Goal: Check status: Check status

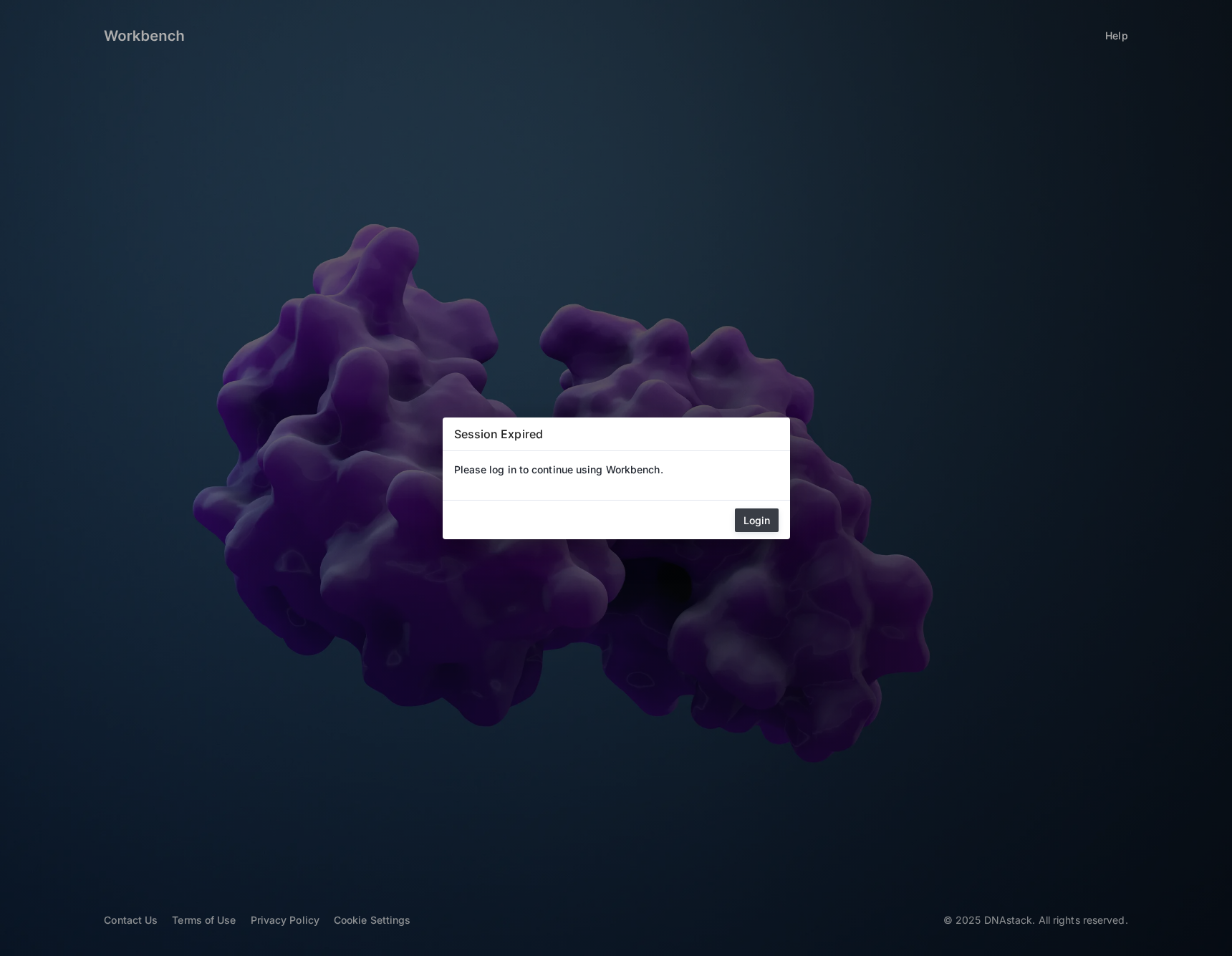
click at [771, 511] on button "Login" at bounding box center [756, 520] width 43 height 23
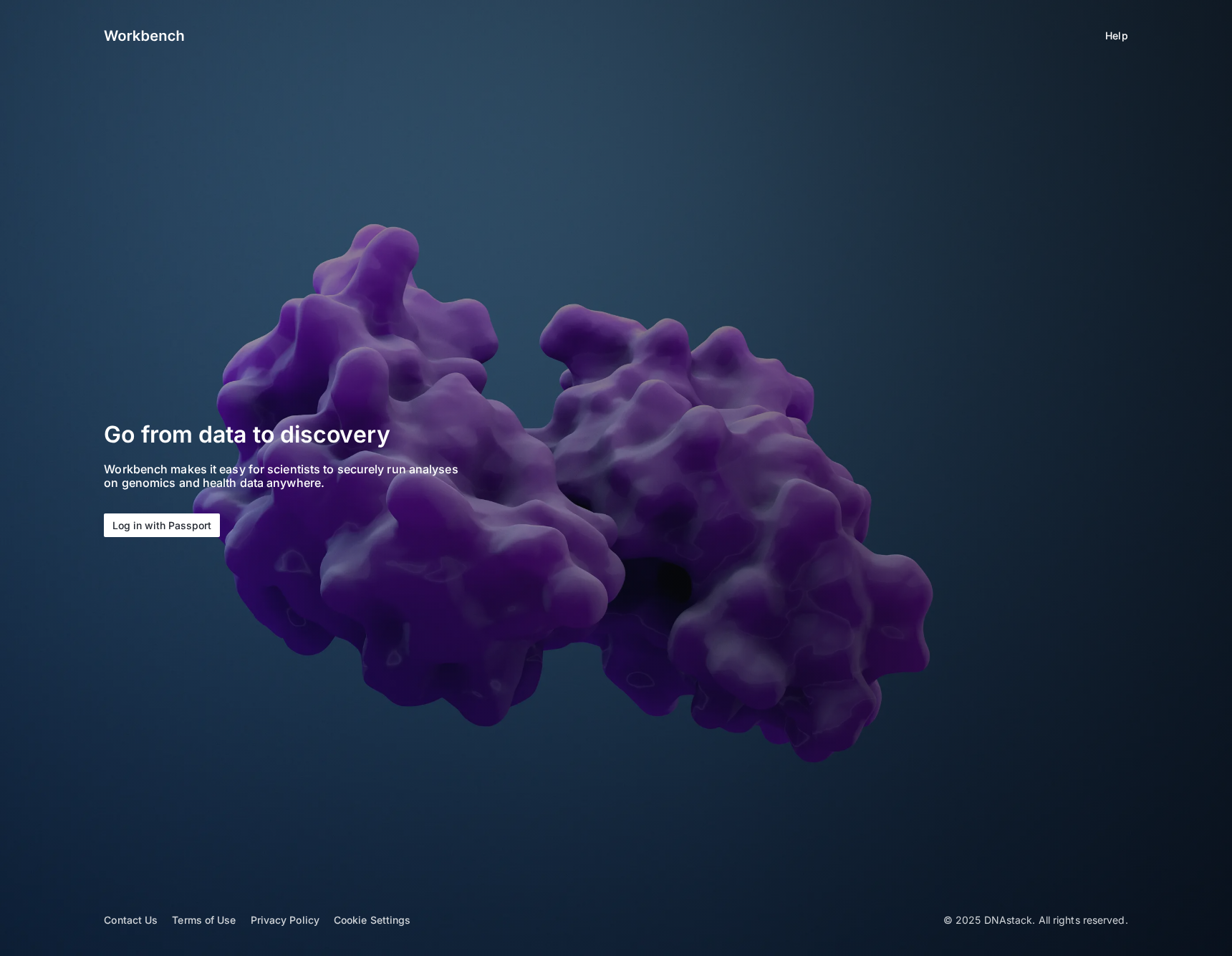
click at [159, 525] on button "Log in with Passport" at bounding box center [161, 525] width 116 height 23
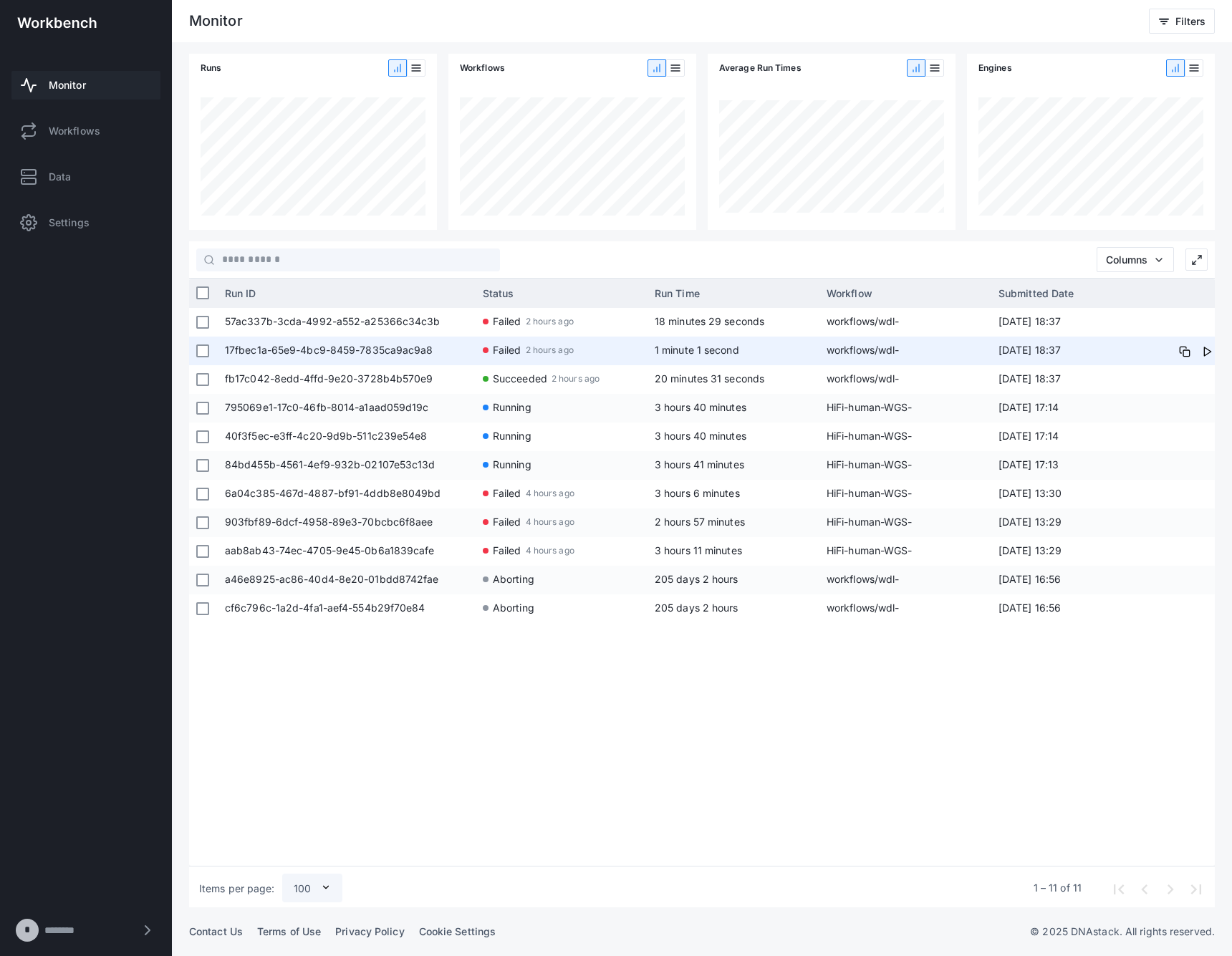
click at [580, 343] on app-run-status-indicator "Failed 2 hours ago" at bounding box center [561, 350] width 158 height 26
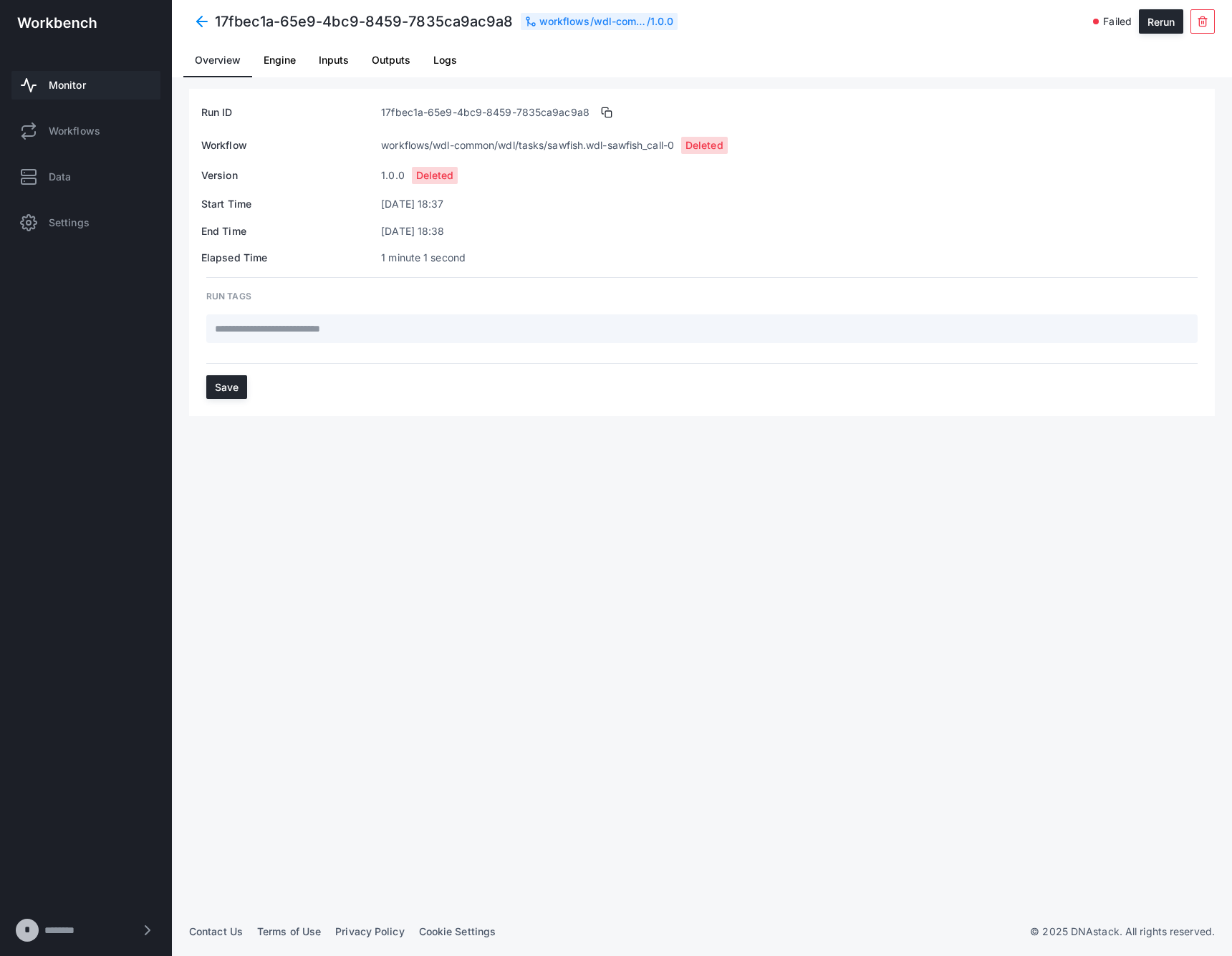
click at [453, 60] on span "Logs" at bounding box center [445, 59] width 23 height 10
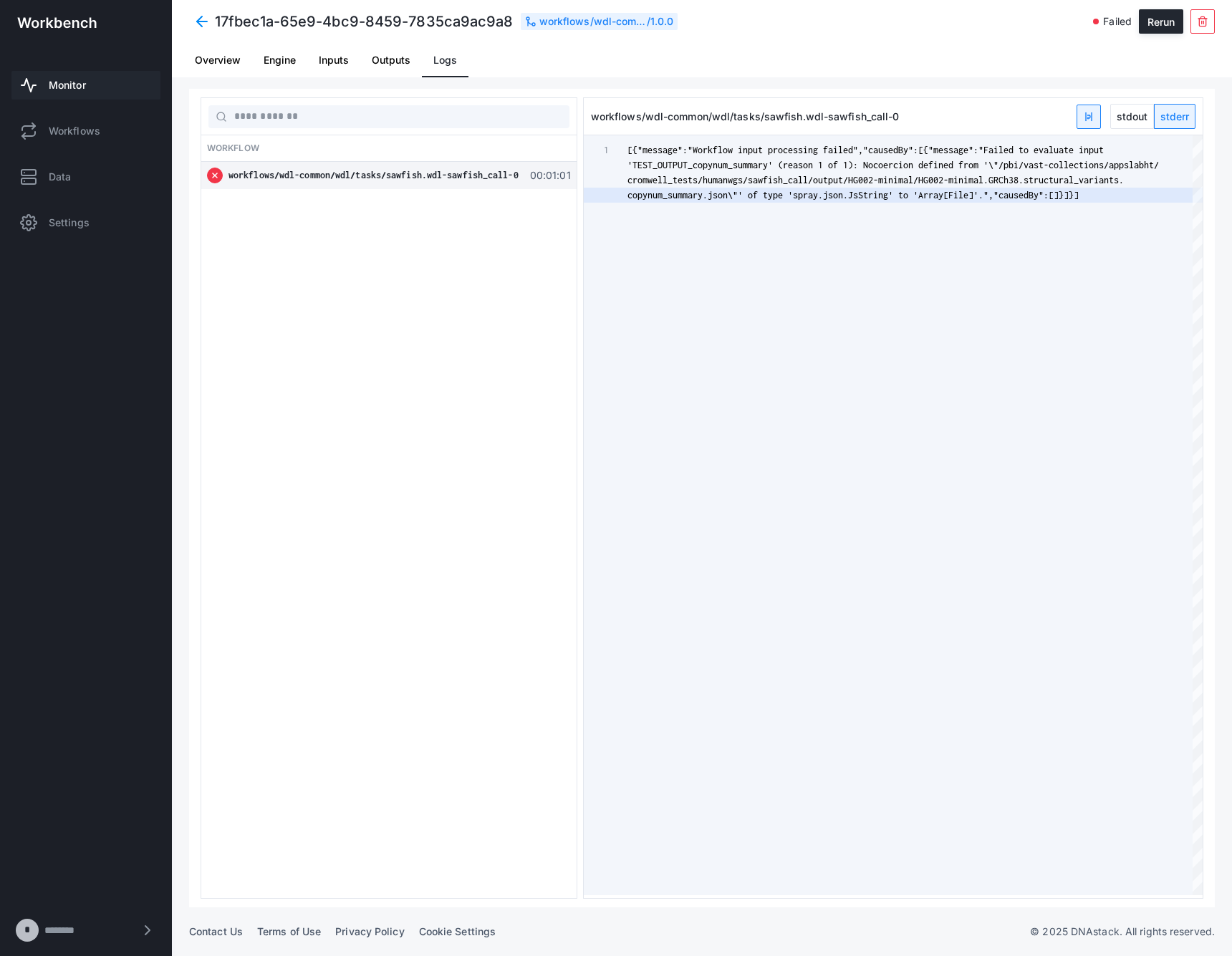
scroll to position [0, 452]
click at [205, 22] on span at bounding box center [202, 22] width 26 height 26
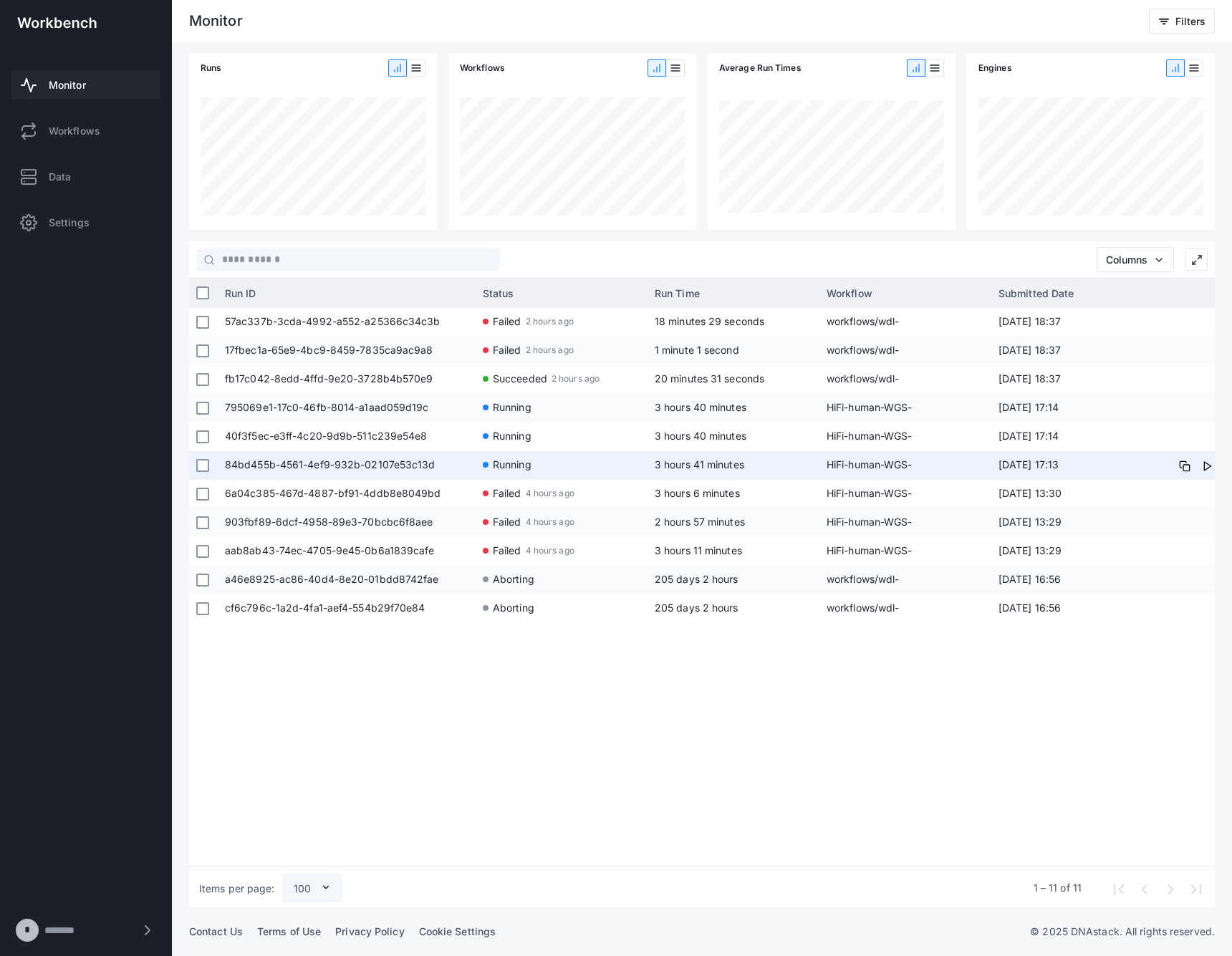
click at [708, 465] on span "3 hours 41 minutes" at bounding box center [698, 465] width 89 height 13
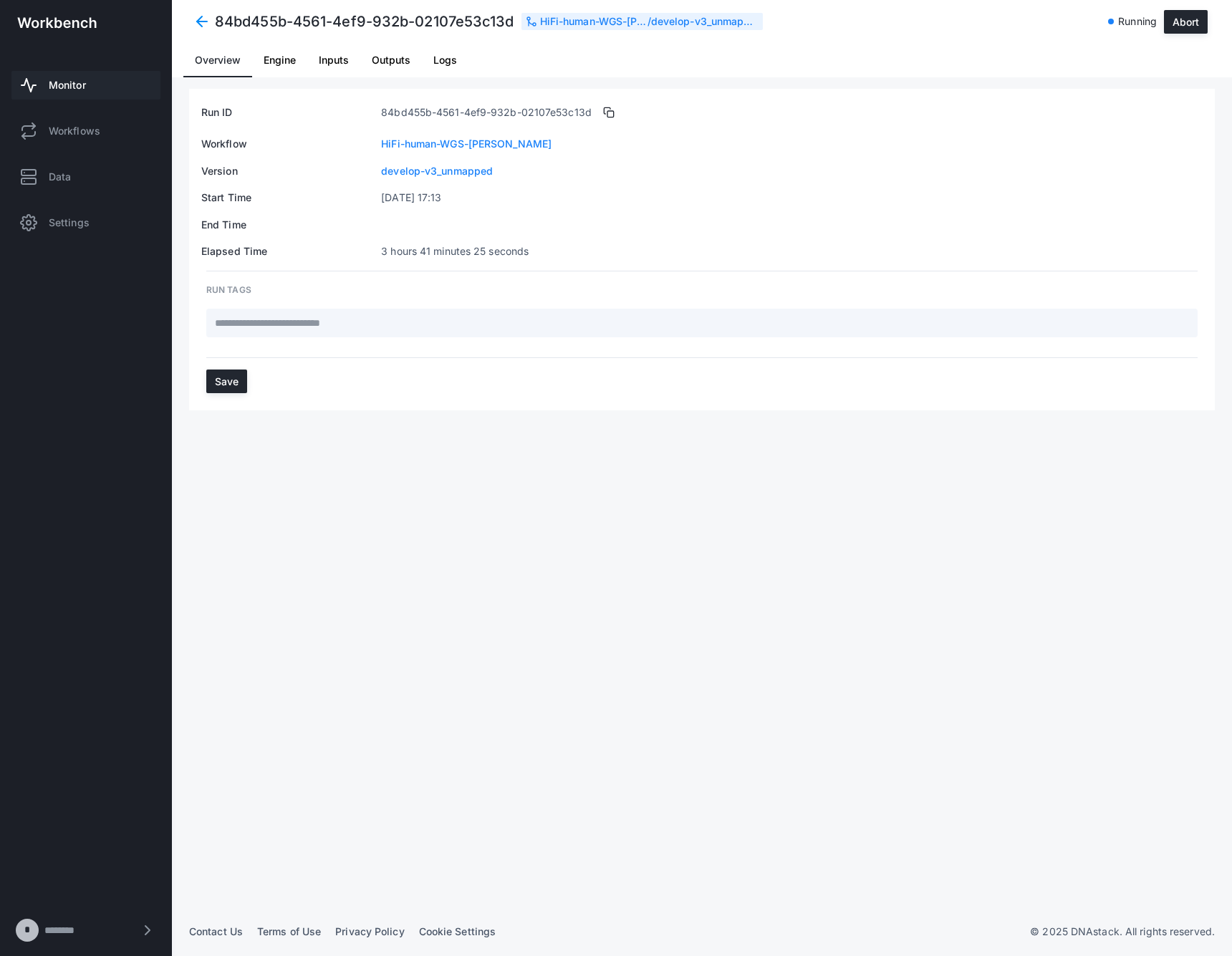
click at [450, 53] on span "Logs" at bounding box center [445, 60] width 23 height 34
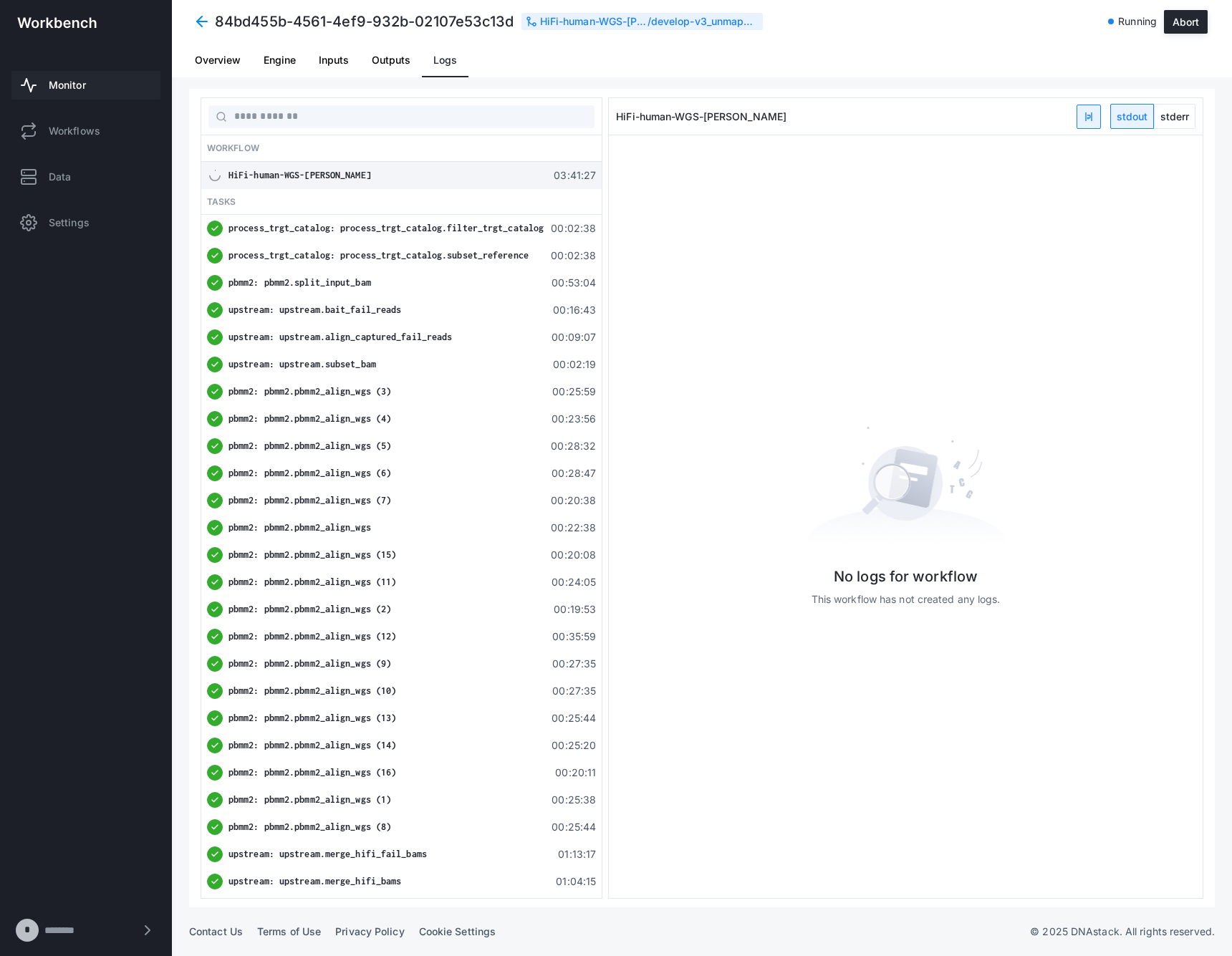
scroll to position [326, 0]
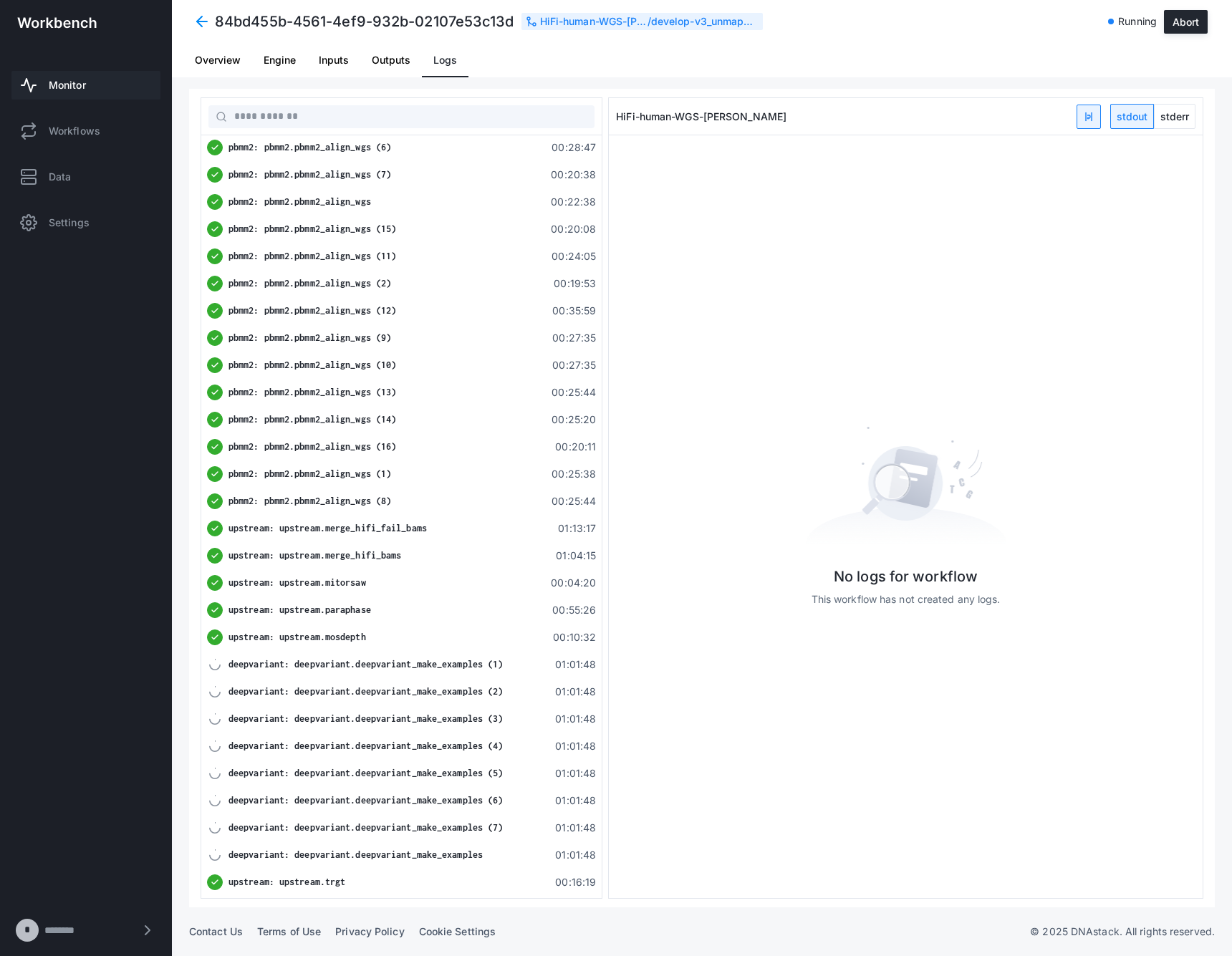
click at [471, 851] on span "deepvariant: deepvariant.deepvariant_make_examples" at bounding box center [356, 855] width 254 height 11
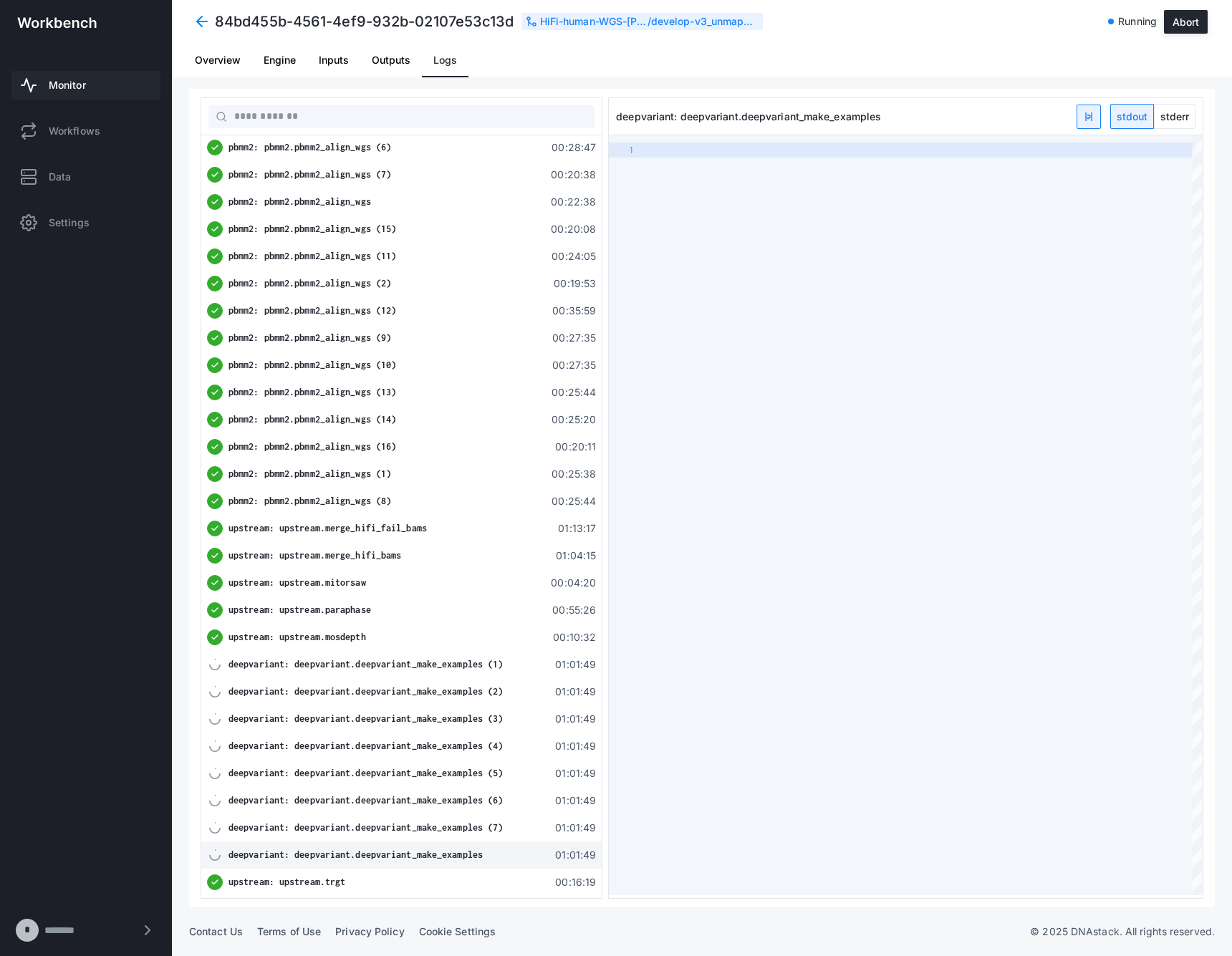
type textarea "**********"
click at [1169, 115] on span "stderr" at bounding box center [1174, 116] width 41 height 23
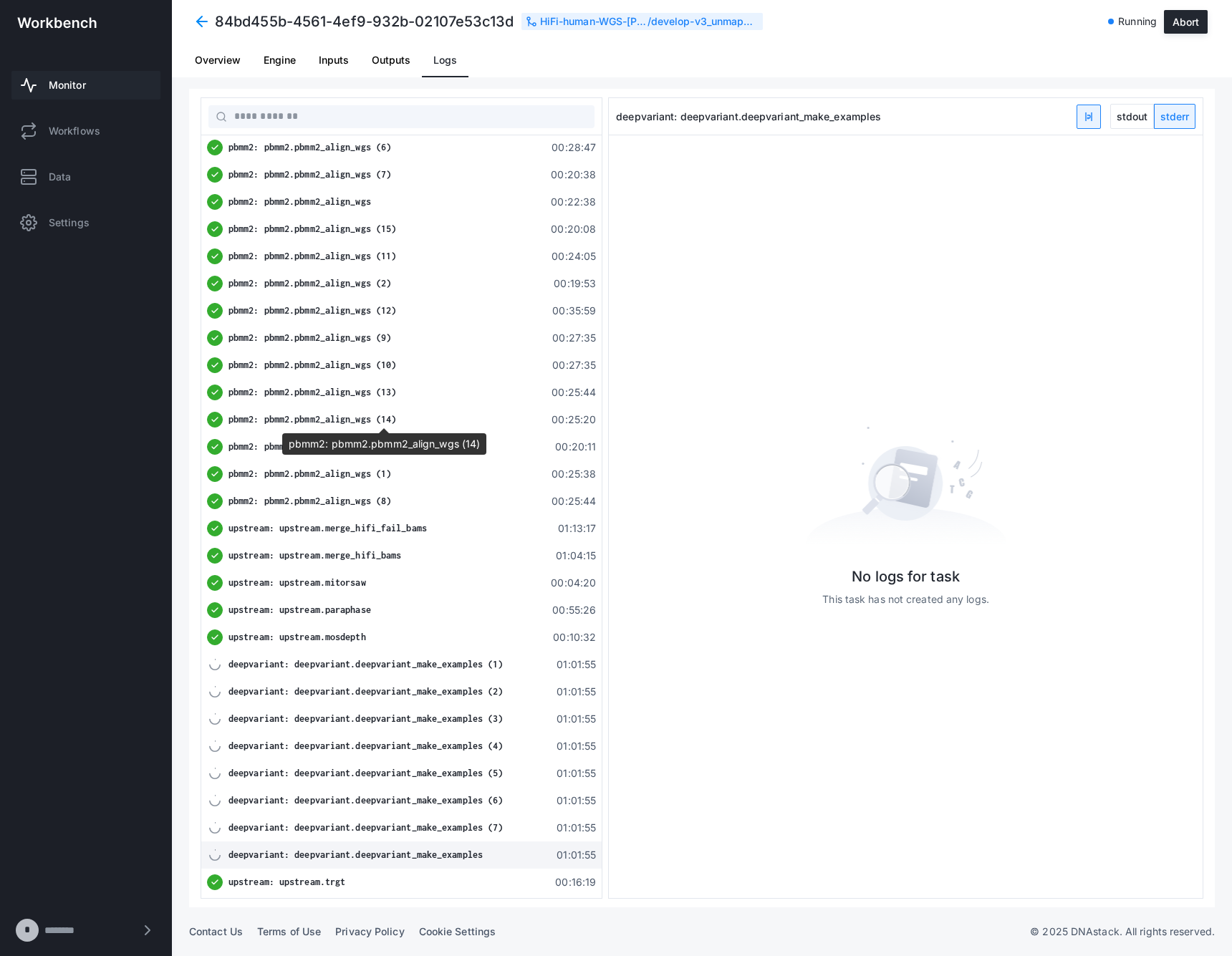
scroll to position [0, 0]
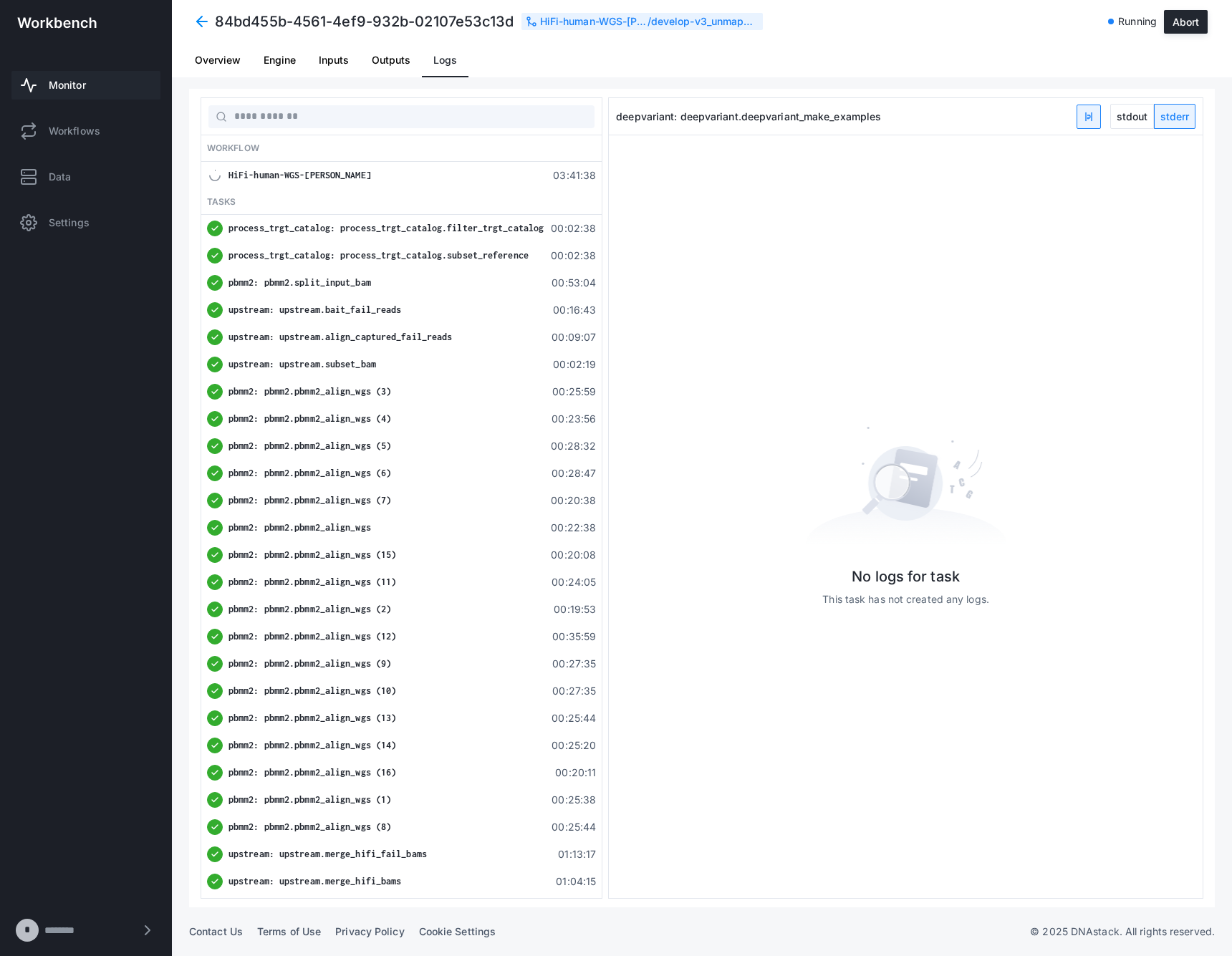
click at [199, 21] on span at bounding box center [202, 22] width 26 height 26
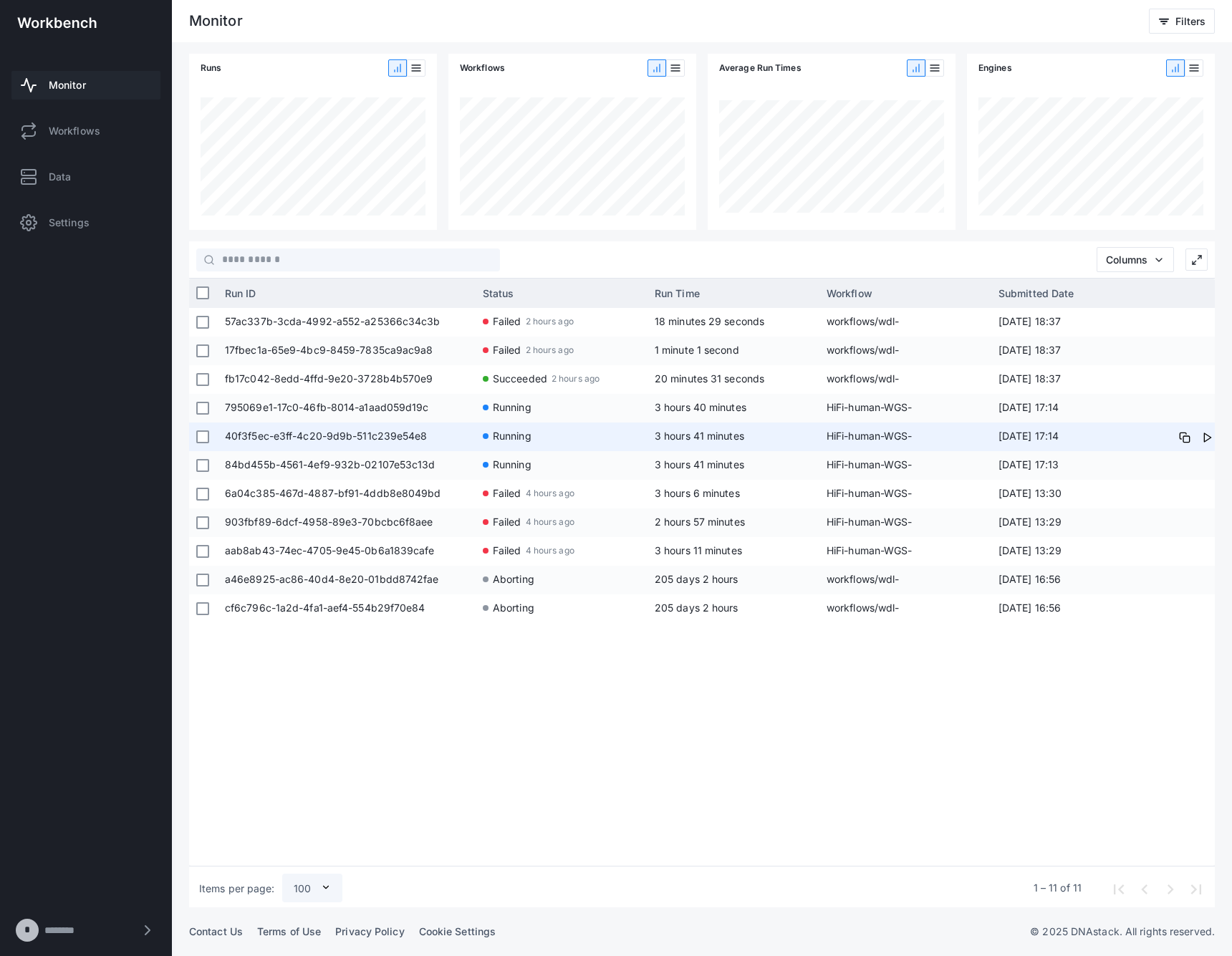
click at [427, 429] on span "40f3f5ec-e3ff-4c20-9d9b-511c239e54e8" at bounding box center [347, 437] width 243 height 29
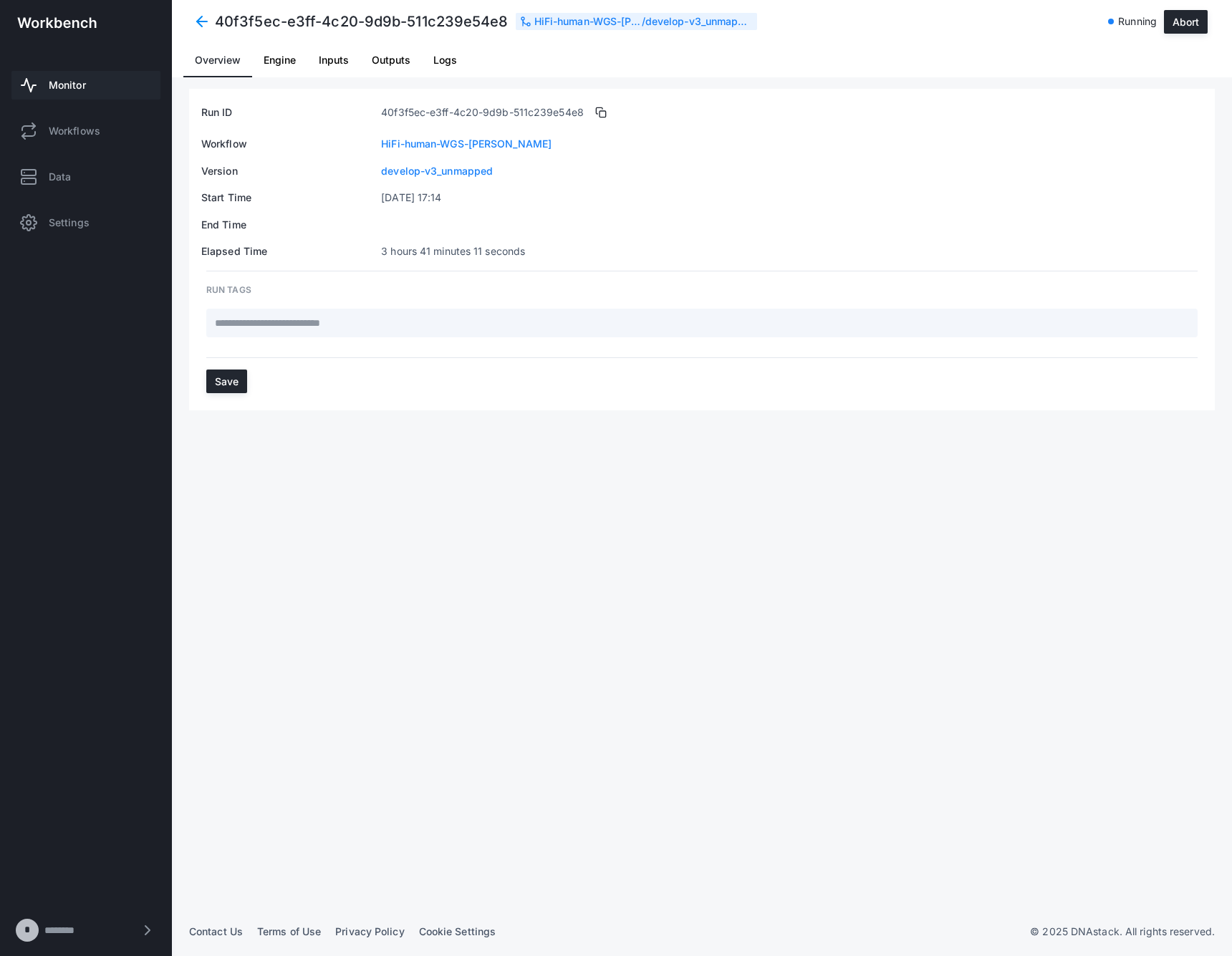
click at [438, 59] on span "Logs" at bounding box center [445, 59] width 23 height 10
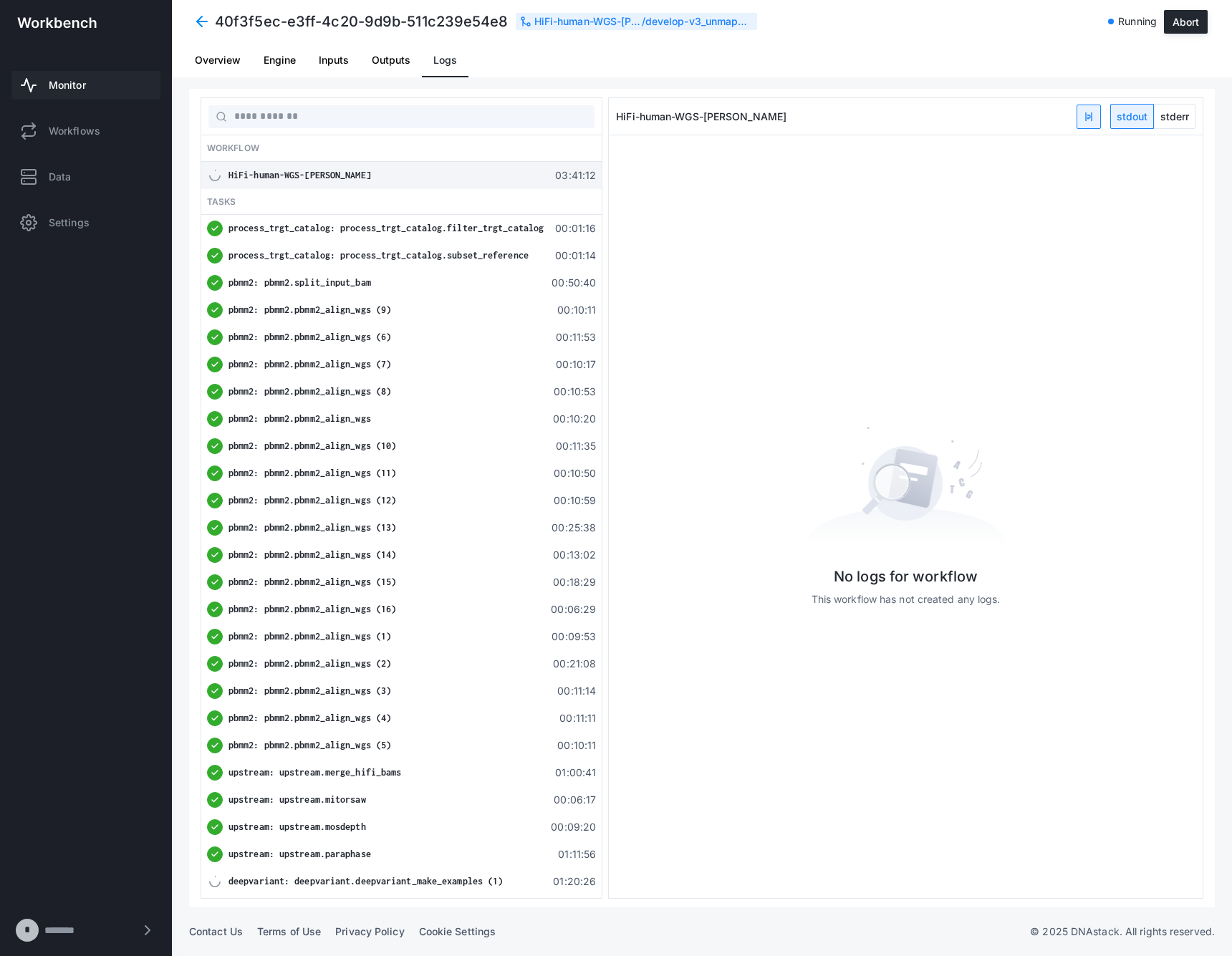
scroll to position [217, 0]
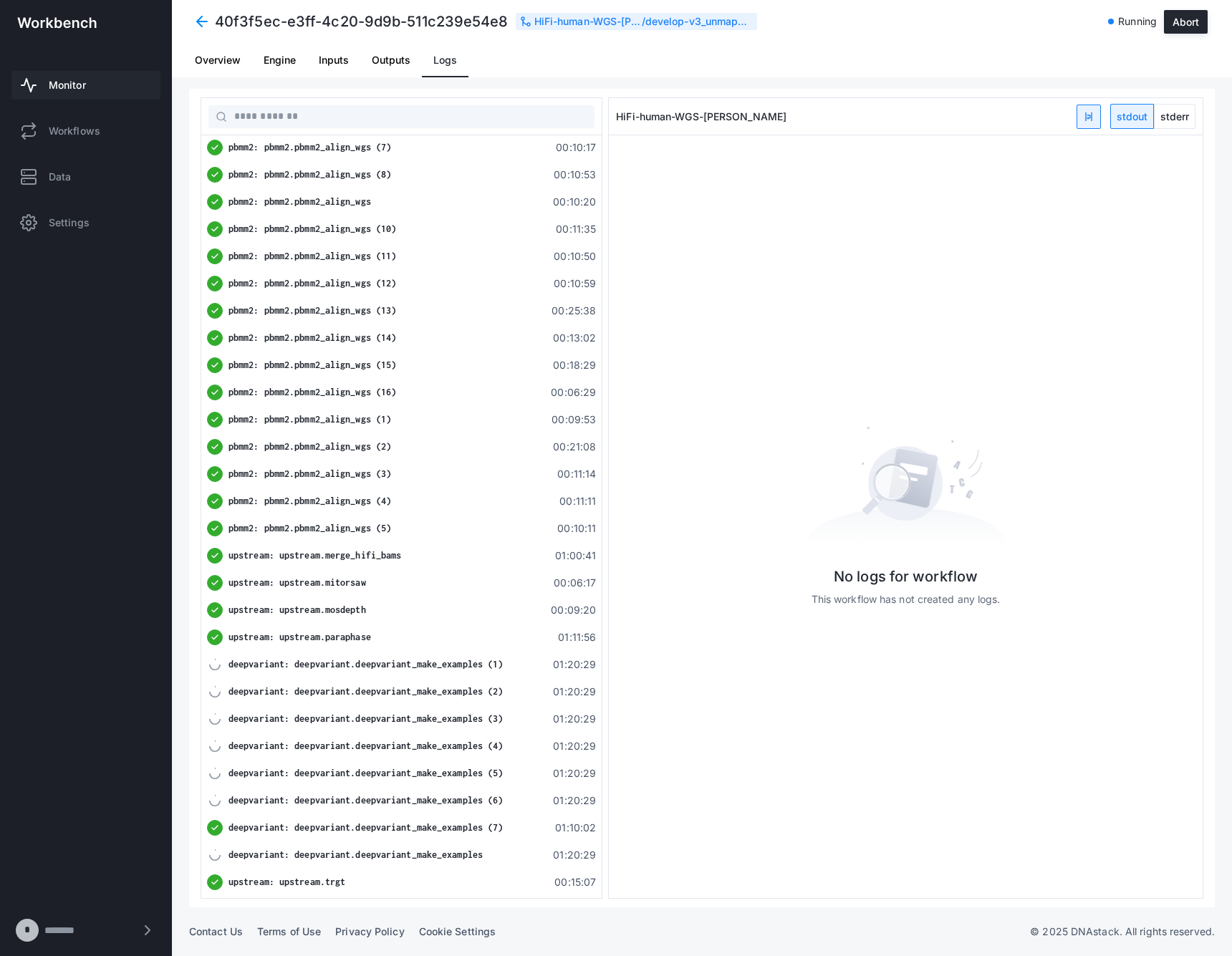
click at [424, 815] on div "deepvariant: deepvariant.deepvariant_make_examples (7) 01:10:02" at bounding box center [401, 828] width 400 height 27
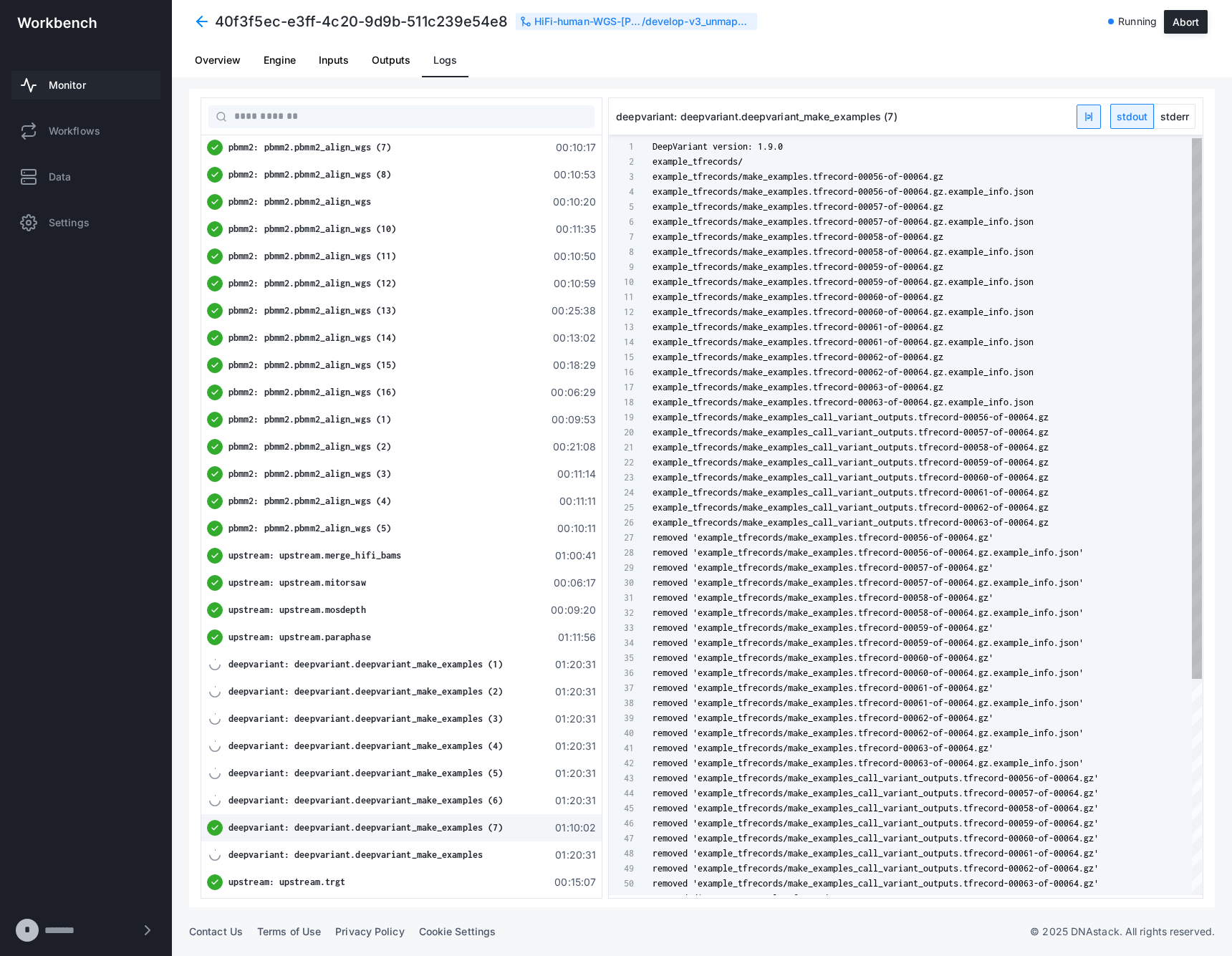
scroll to position [121, 0]
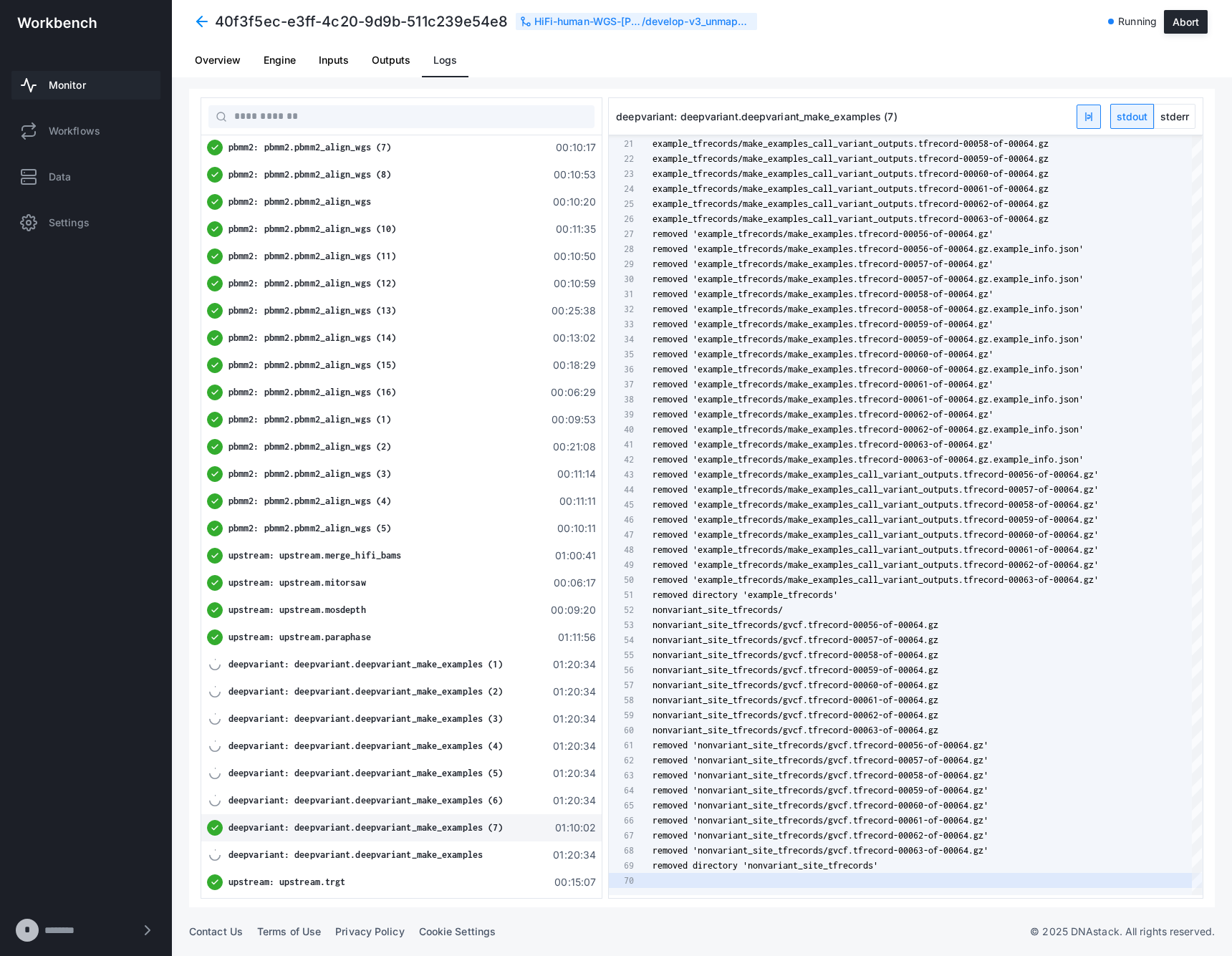
click at [1184, 114] on span "stderr" at bounding box center [1174, 116] width 41 height 23
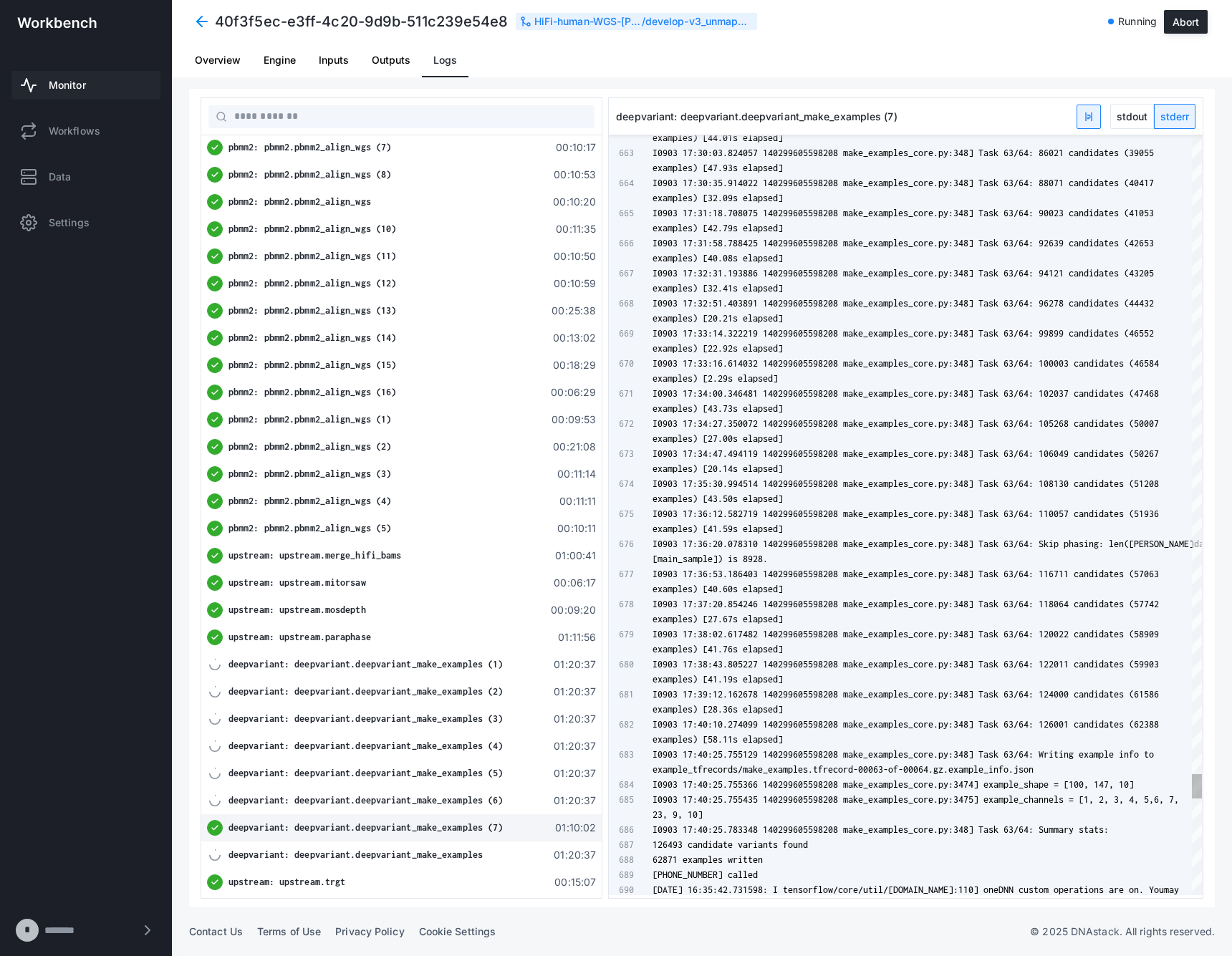
scroll to position [75, 0]
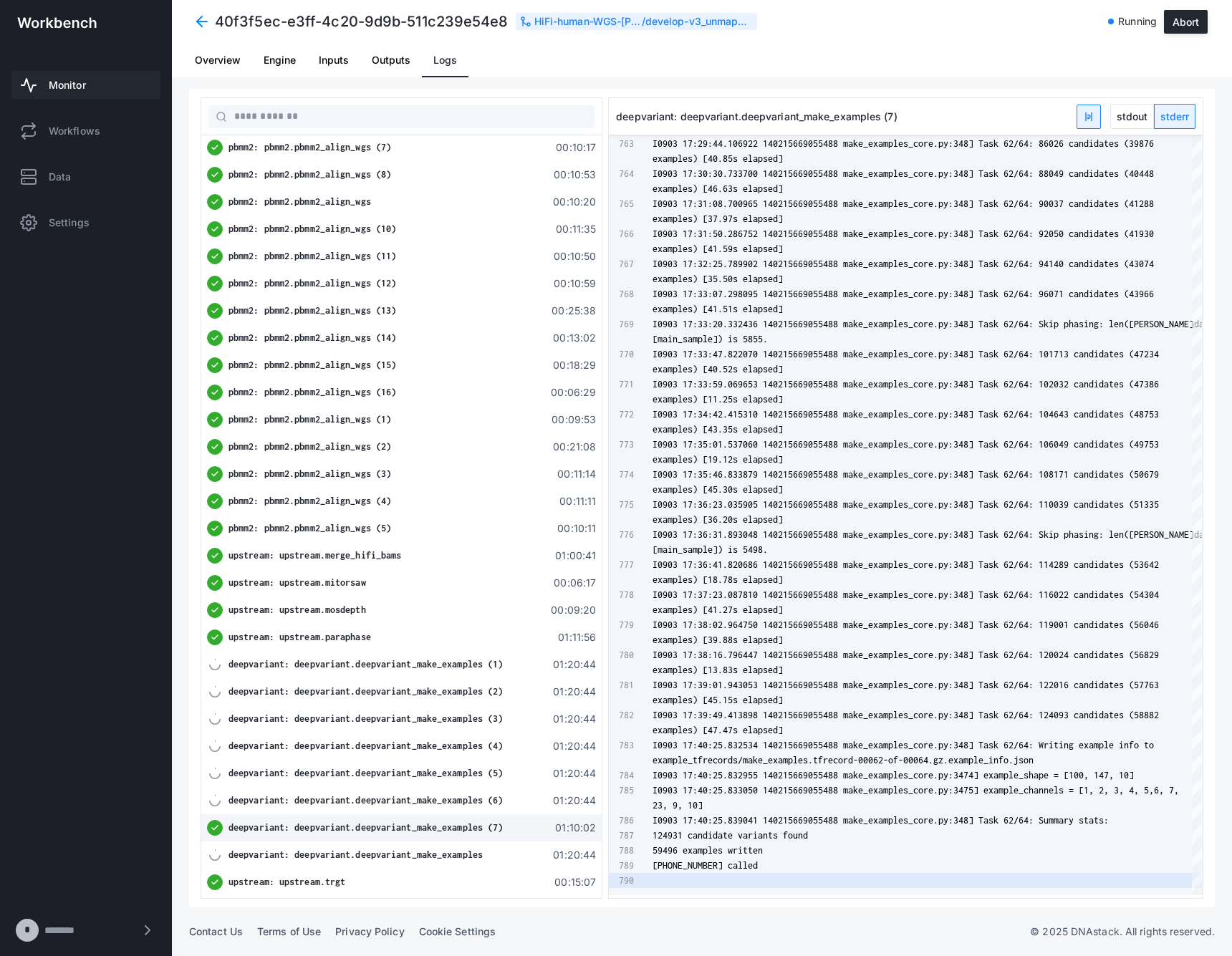
click at [75, 81] on span "Monitor" at bounding box center [67, 86] width 37 height 14
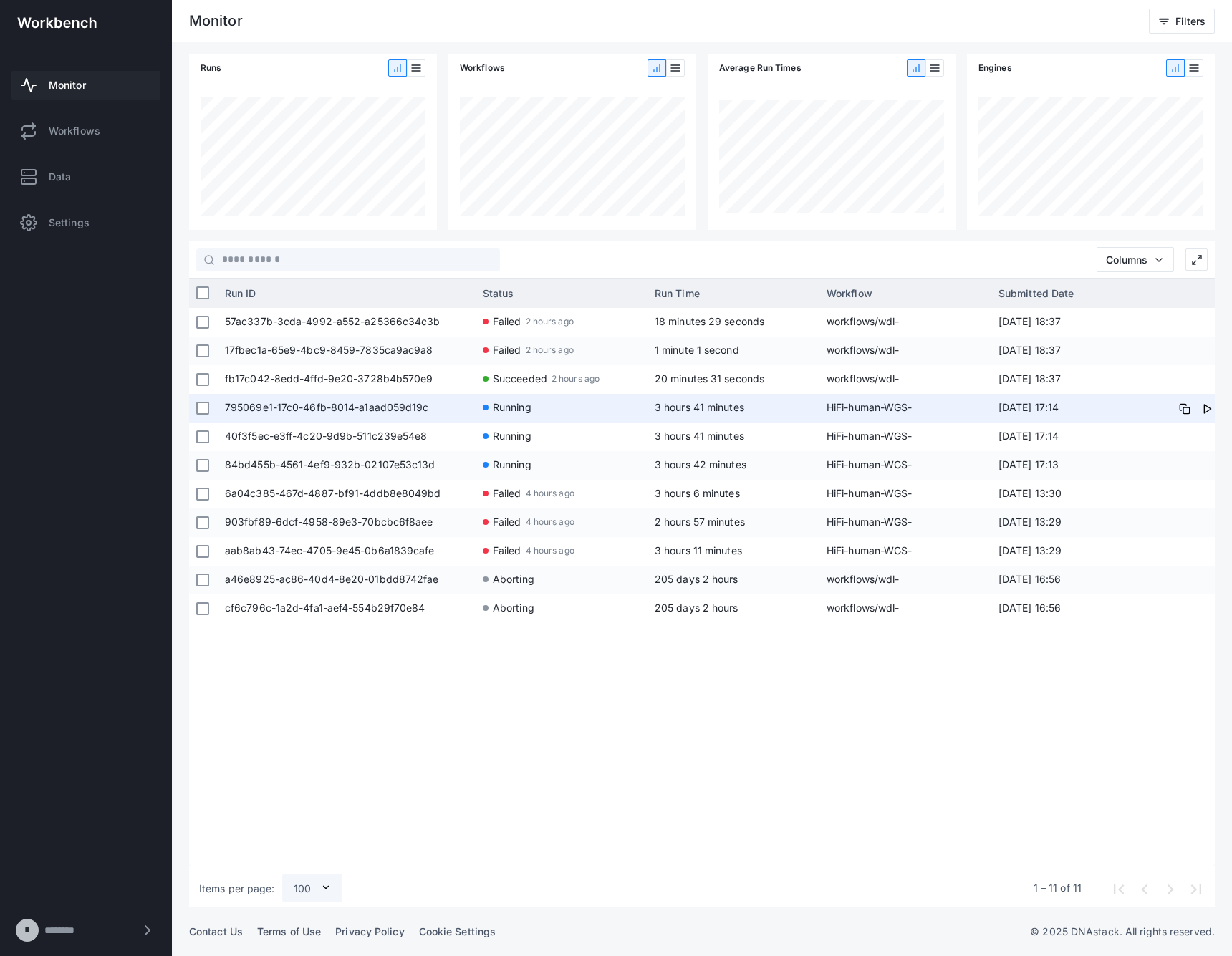
click at [598, 402] on app-run-status-indicator "Running" at bounding box center [561, 406] width 158 height 26
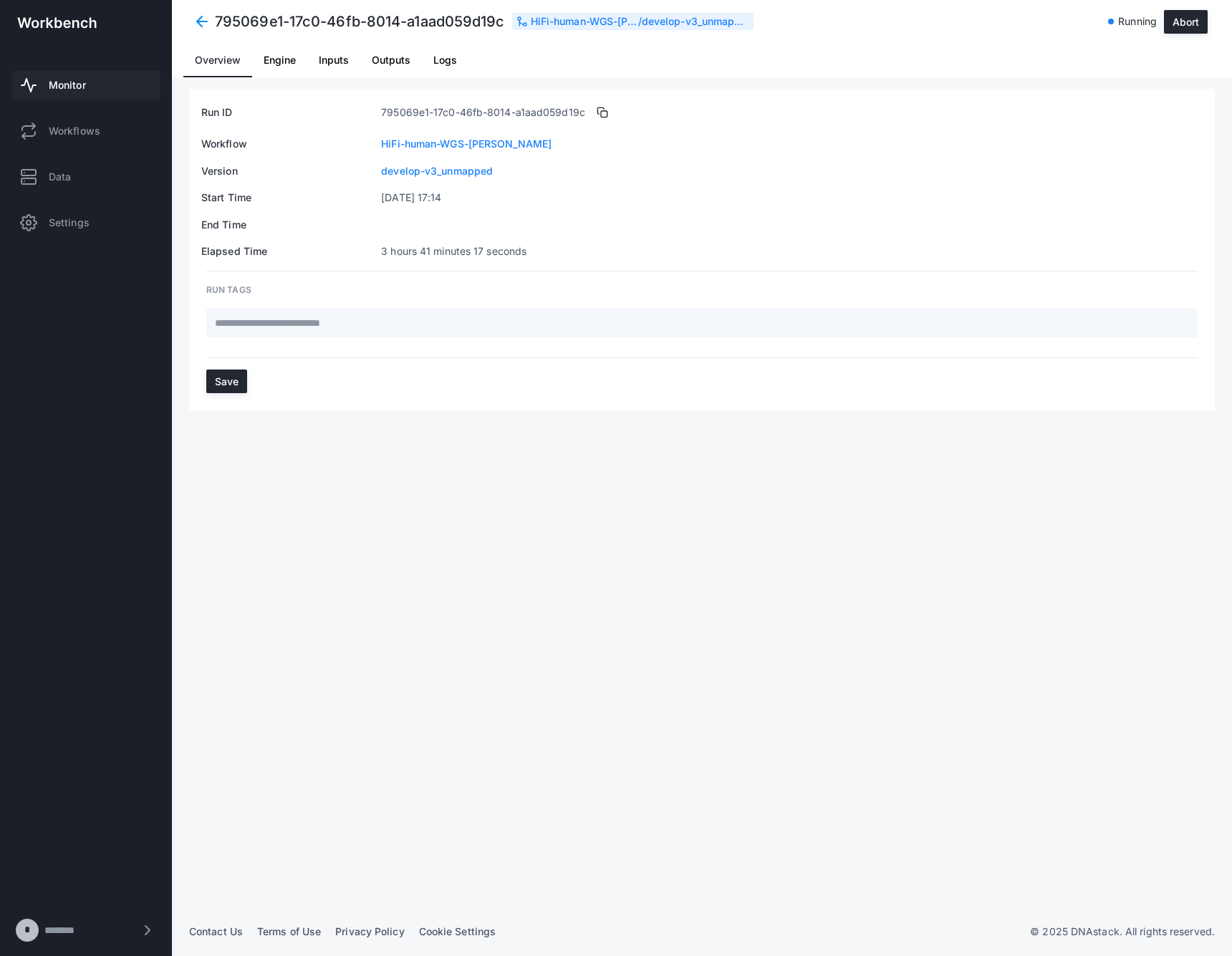
click at [433, 59] on span "Logs" at bounding box center [445, 59] width 23 height 10
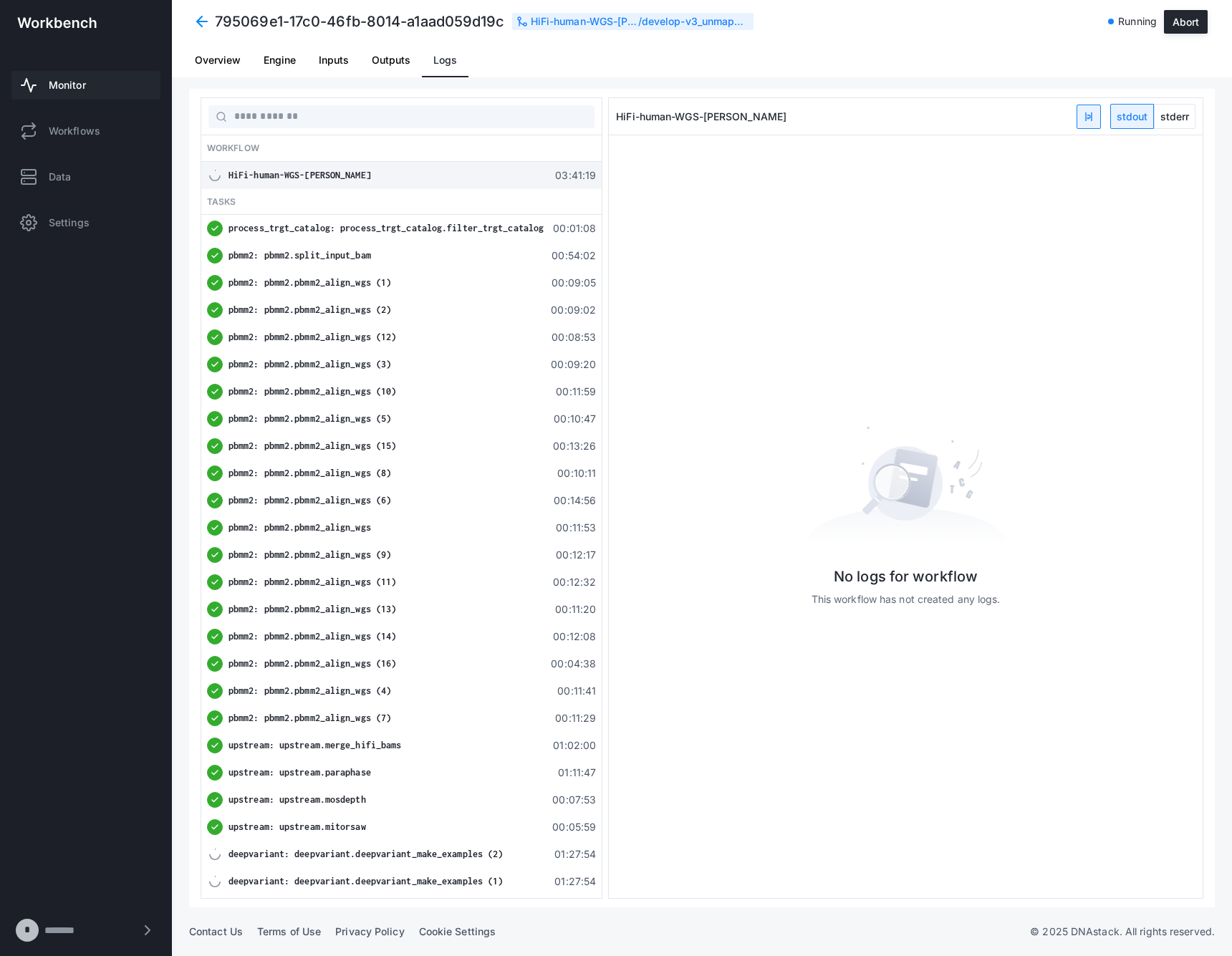
scroll to position [190, 0]
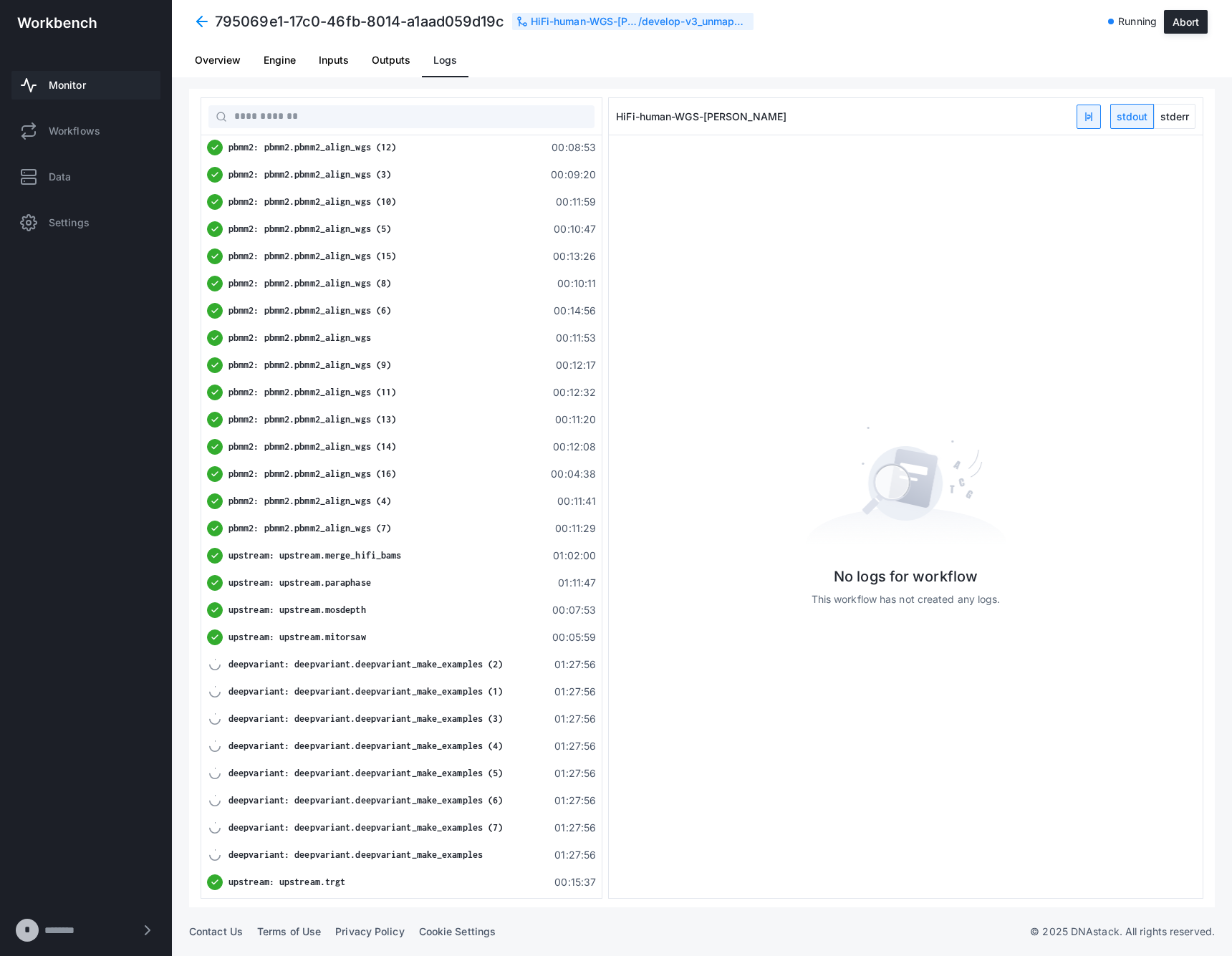
click at [409, 607] on div "upstream: upstream.mosdepth" at bounding box center [387, 610] width 315 height 14
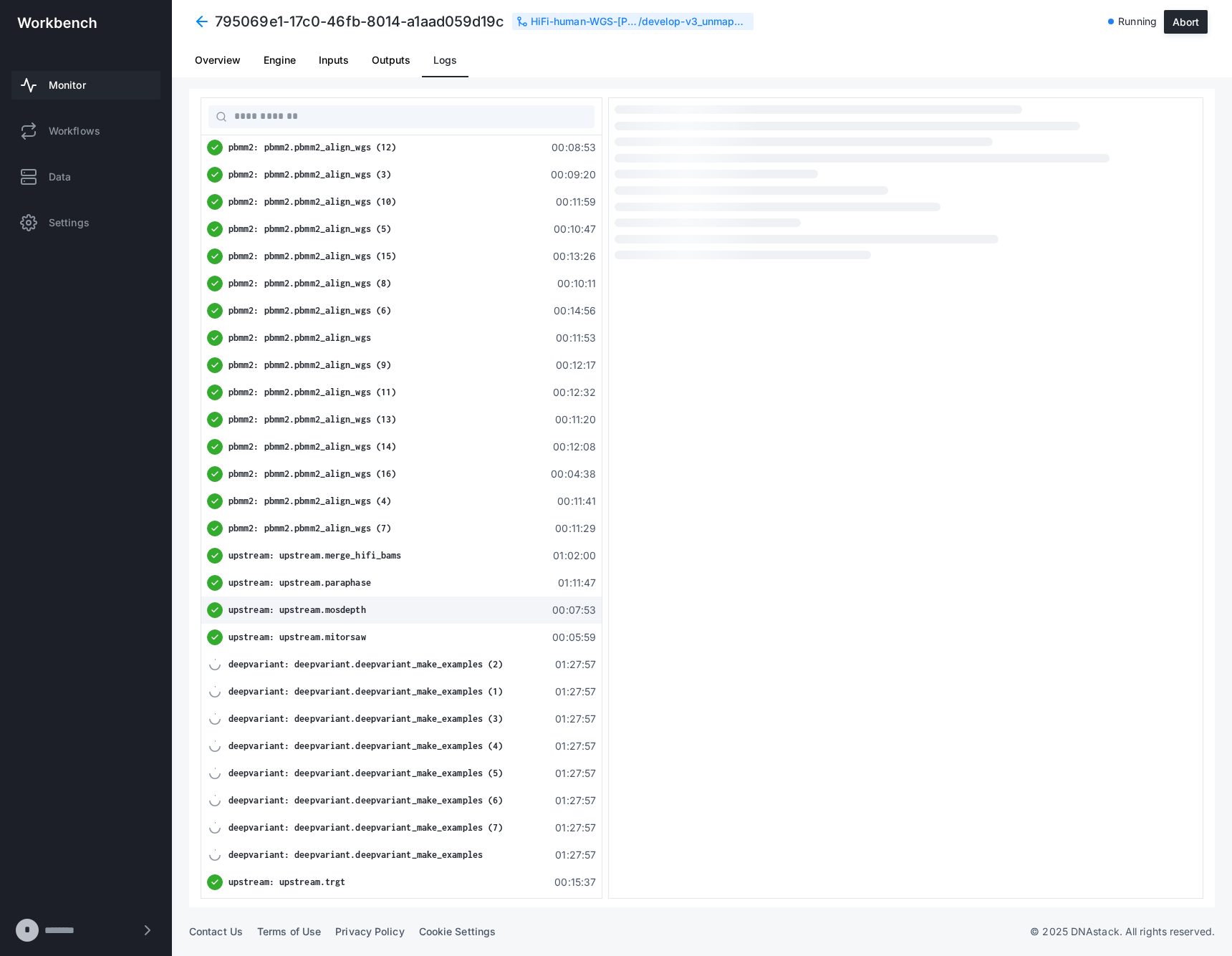
click at [387, 626] on div "upstream: upstream.mitorsaw 00:05:59" at bounding box center [401, 637] width 400 height 27
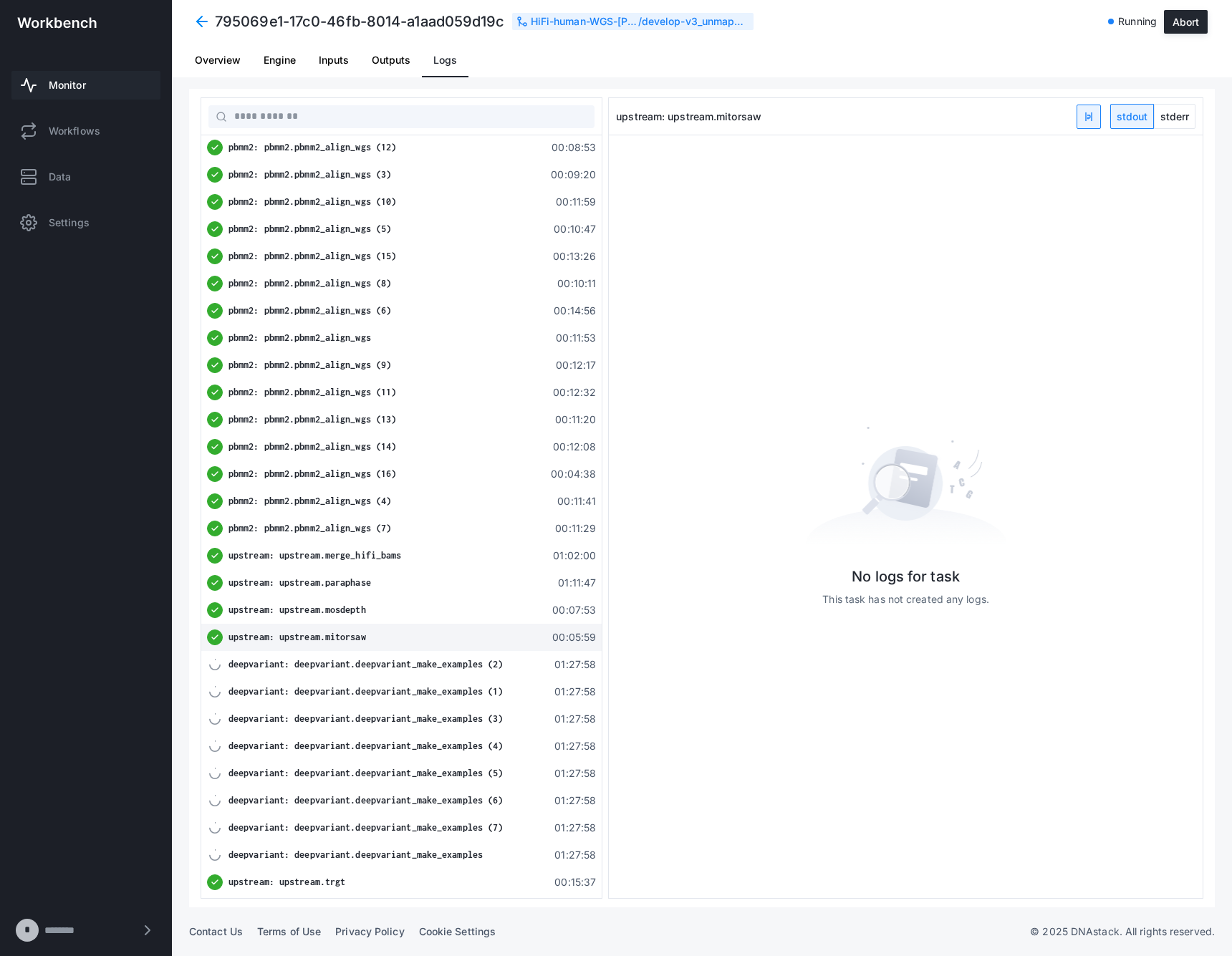
click at [1166, 118] on span "stderr" at bounding box center [1174, 116] width 41 height 23
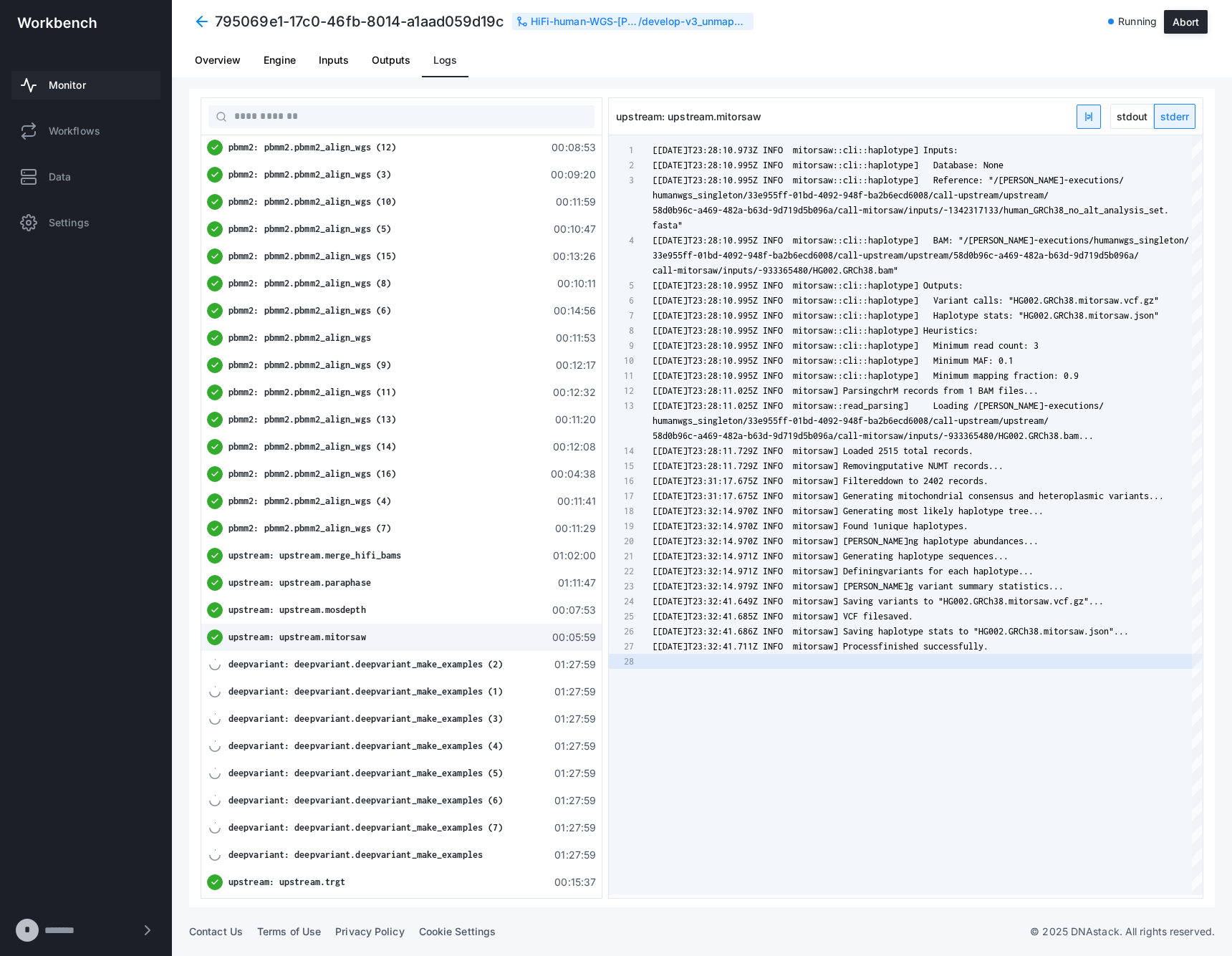
scroll to position [60, 0]
type textarea "**********"
click at [1020, 280] on div "[[DATE]T23:28:10.995Z INFO mitorsaw::cli::[PERSON_NAME]] Outputs:" at bounding box center [927, 285] width 550 height 15
